Goal: Answer question/provide support

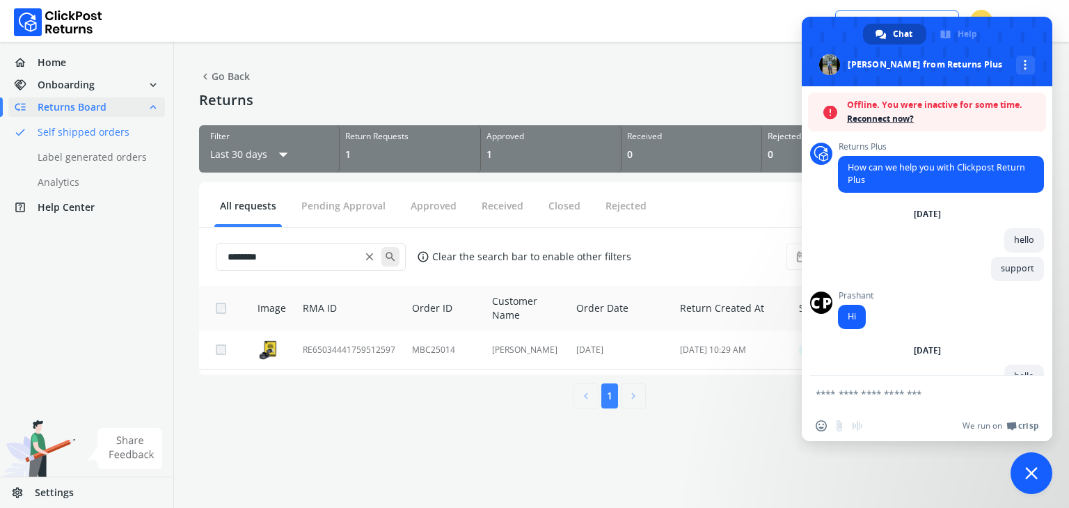
scroll to position [239, 0]
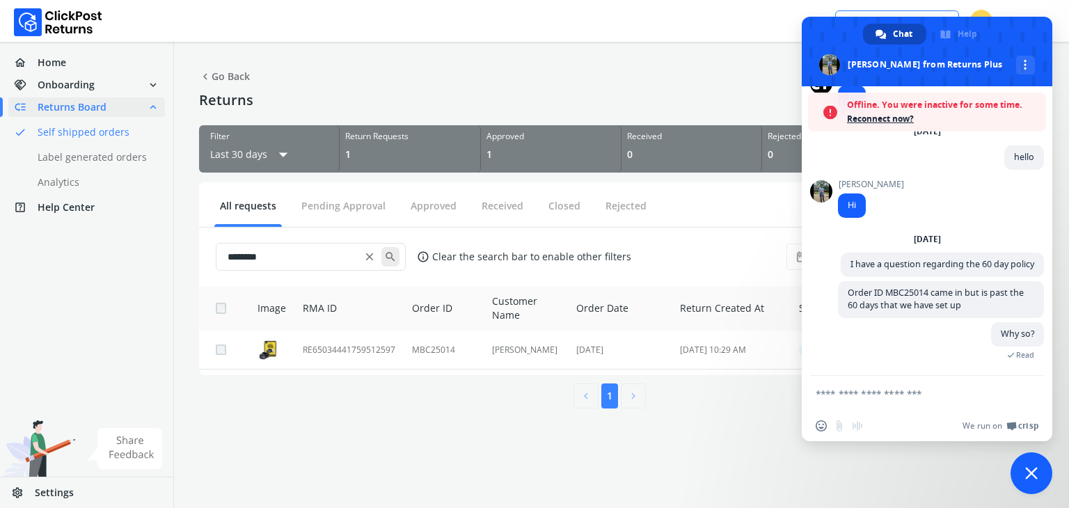
click at [894, 393] on textarea "Compose your message..." at bounding box center [912, 394] width 192 height 13
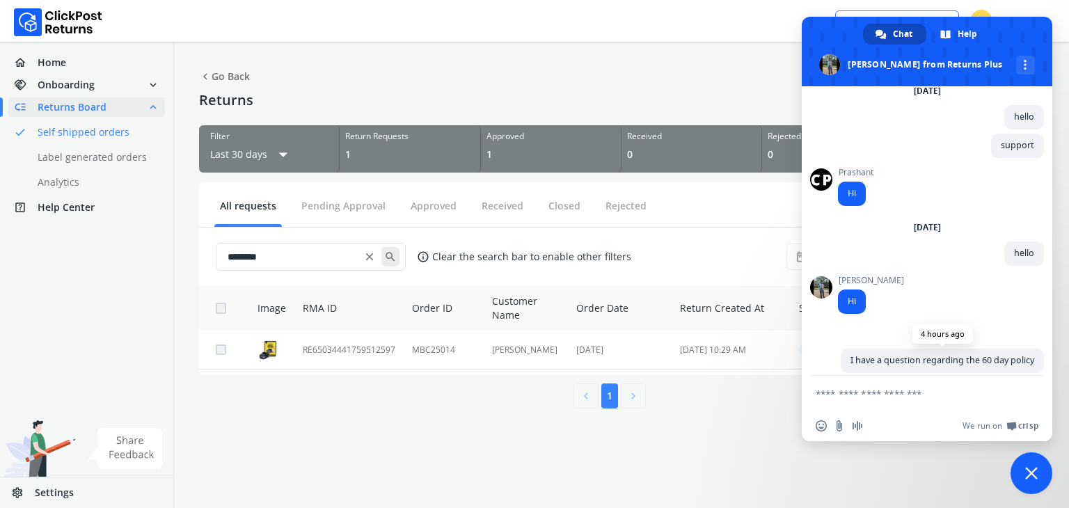
scroll to position [193, 0]
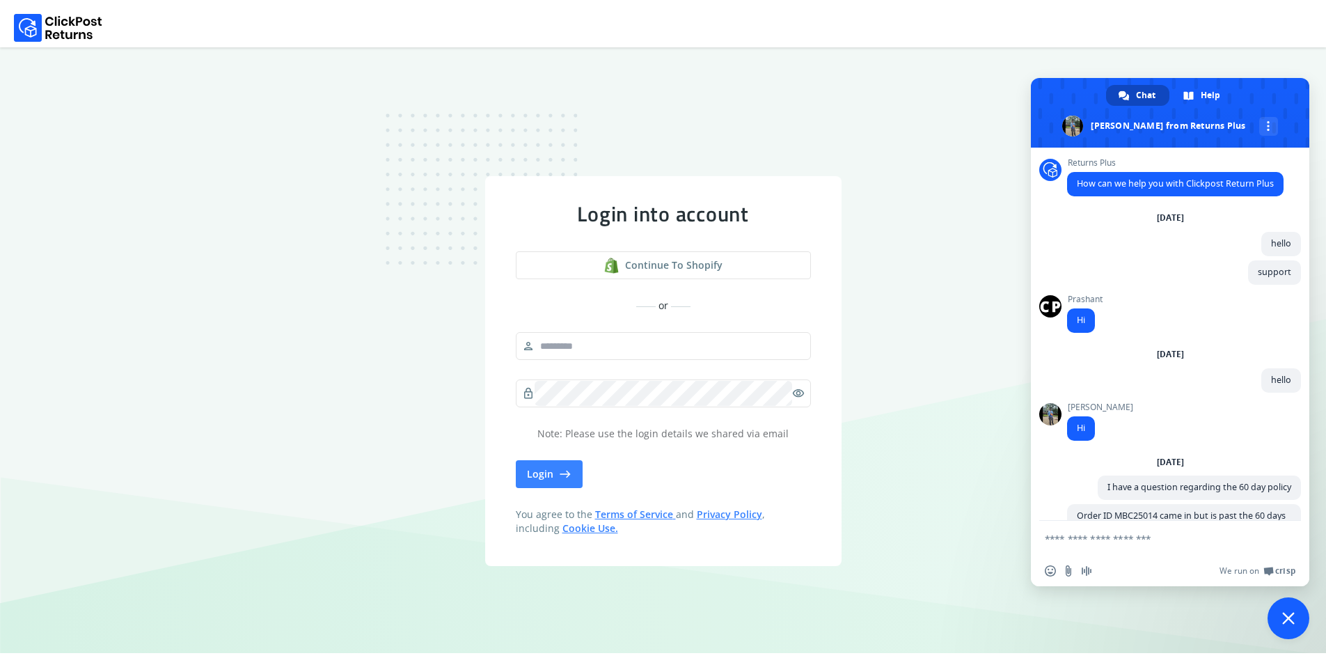
scroll to position [78, 0]
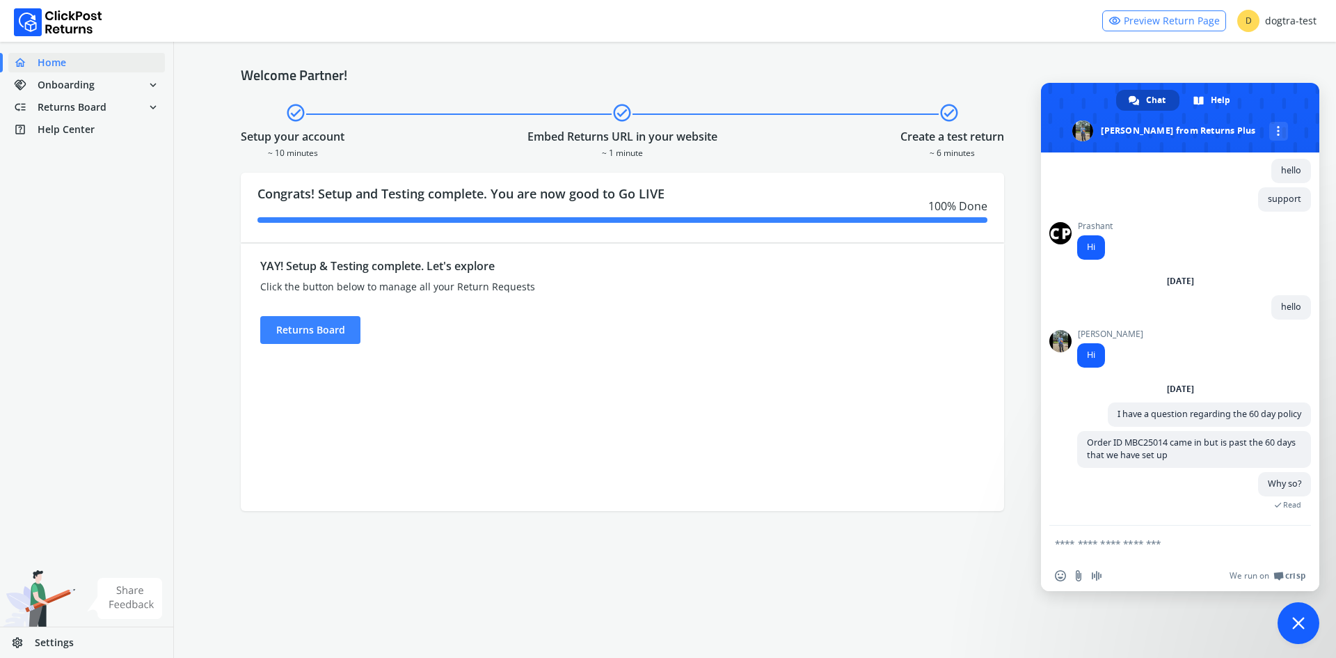
click at [93, 630] on link "settings Settings" at bounding box center [86, 642] width 173 height 31
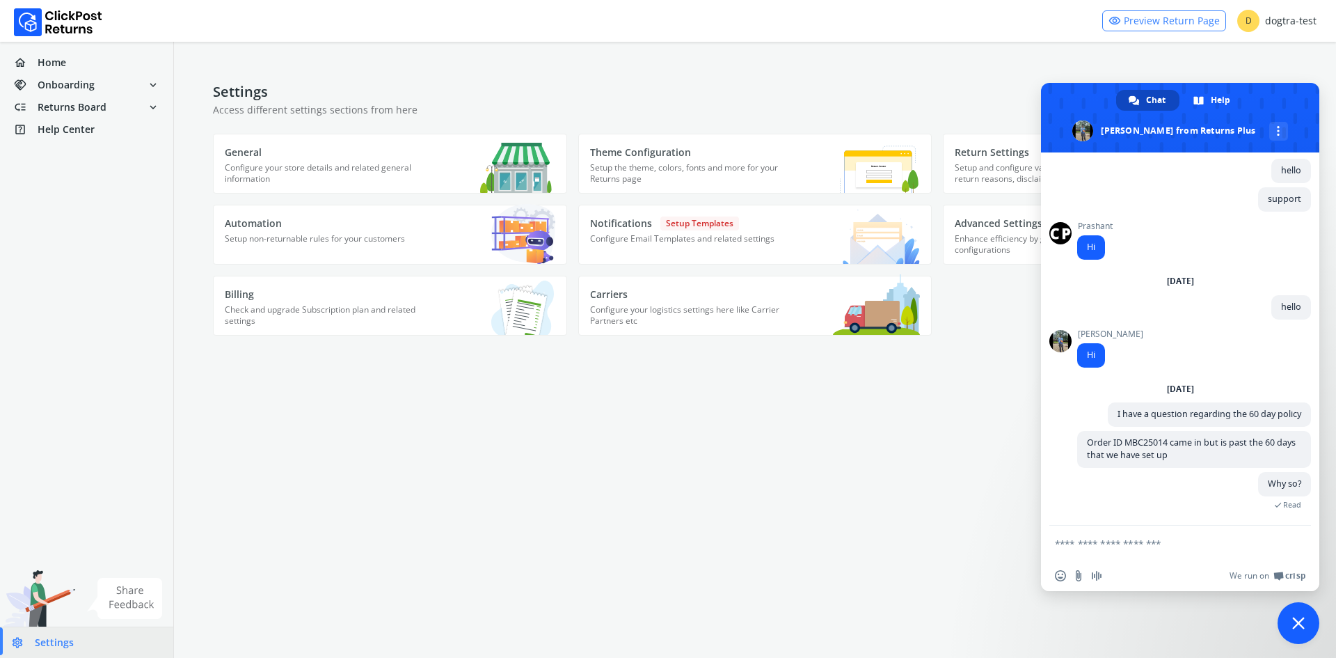
click at [1288, 619] on span "Close chat" at bounding box center [1299, 623] width 42 height 42
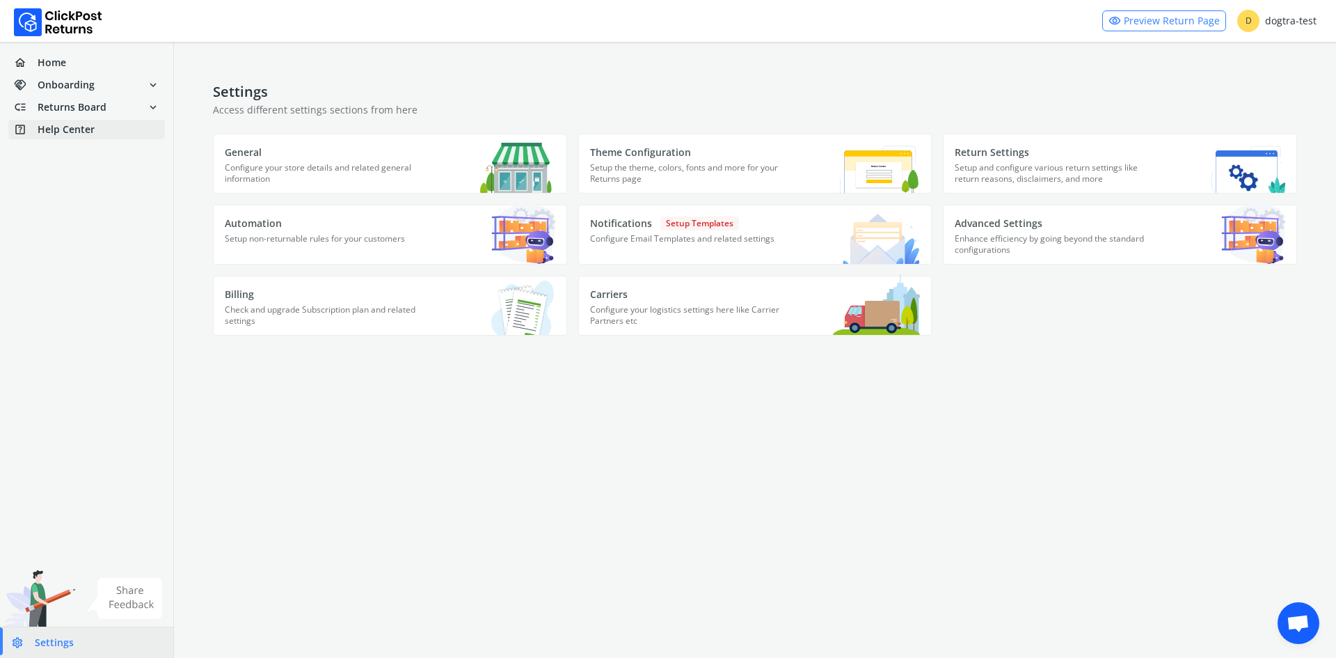
click at [115, 128] on link "help_center Help Center" at bounding box center [86, 129] width 157 height 19
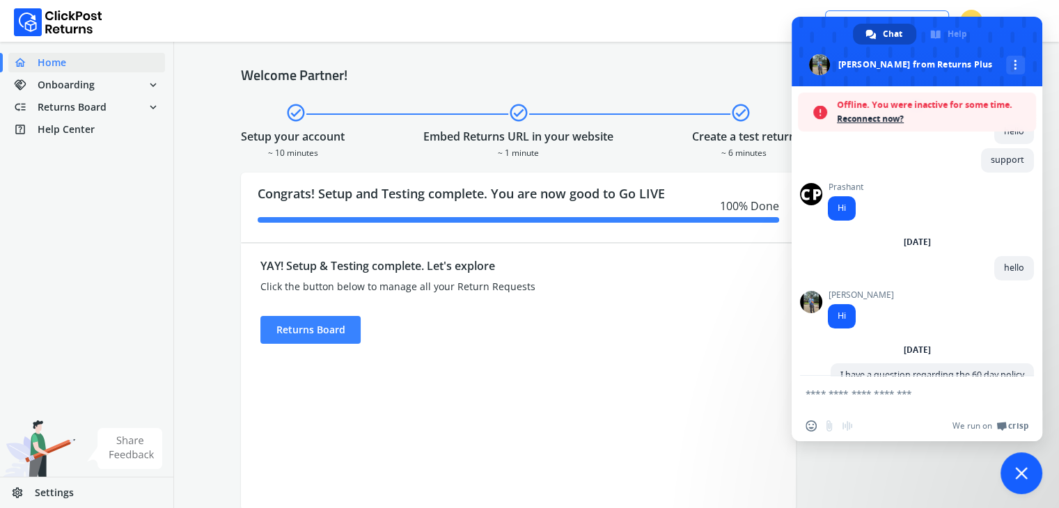
scroll to position [154, 0]
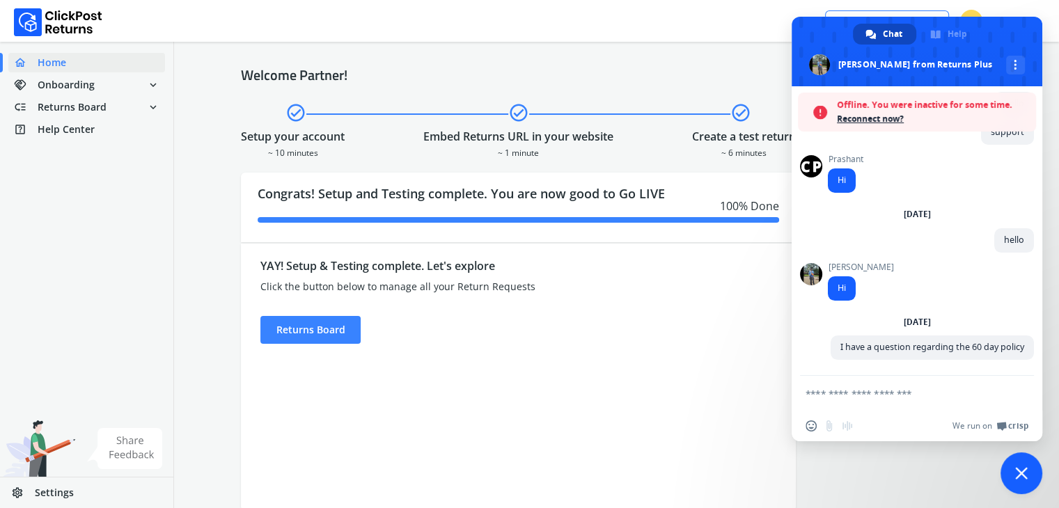
click at [891, 126] on div "Offline. You were inactive for some time. Reconnect now?" at bounding box center [921, 112] width 216 height 39
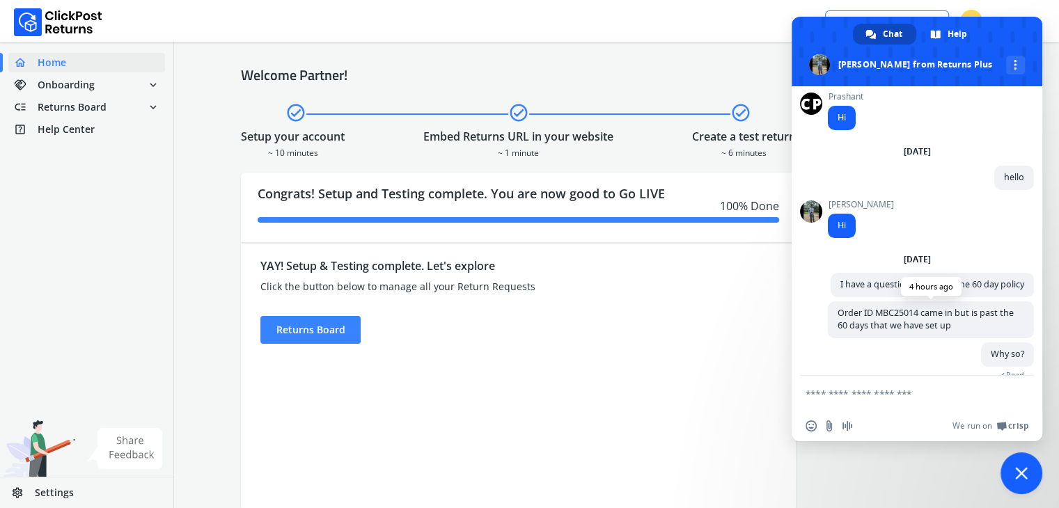
scroll to position [193, 0]
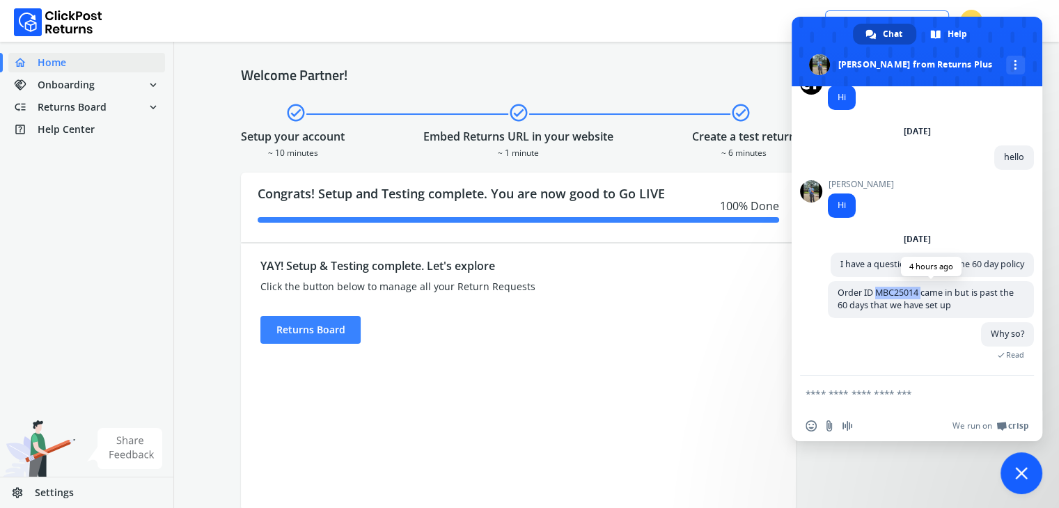
drag, startPoint x: 874, startPoint y: 288, endPoint x: 921, endPoint y: 287, distance: 46.6
click at [921, 287] on span "Order ID MBC25014 came in but is past the 60 days that we have set up" at bounding box center [925, 299] width 176 height 24
copy span "MBC25014"
click at [905, 354] on div "Why so? 4 hours ago Read" at bounding box center [930, 348] width 206 height 53
